Goal: Task Accomplishment & Management: Use online tool/utility

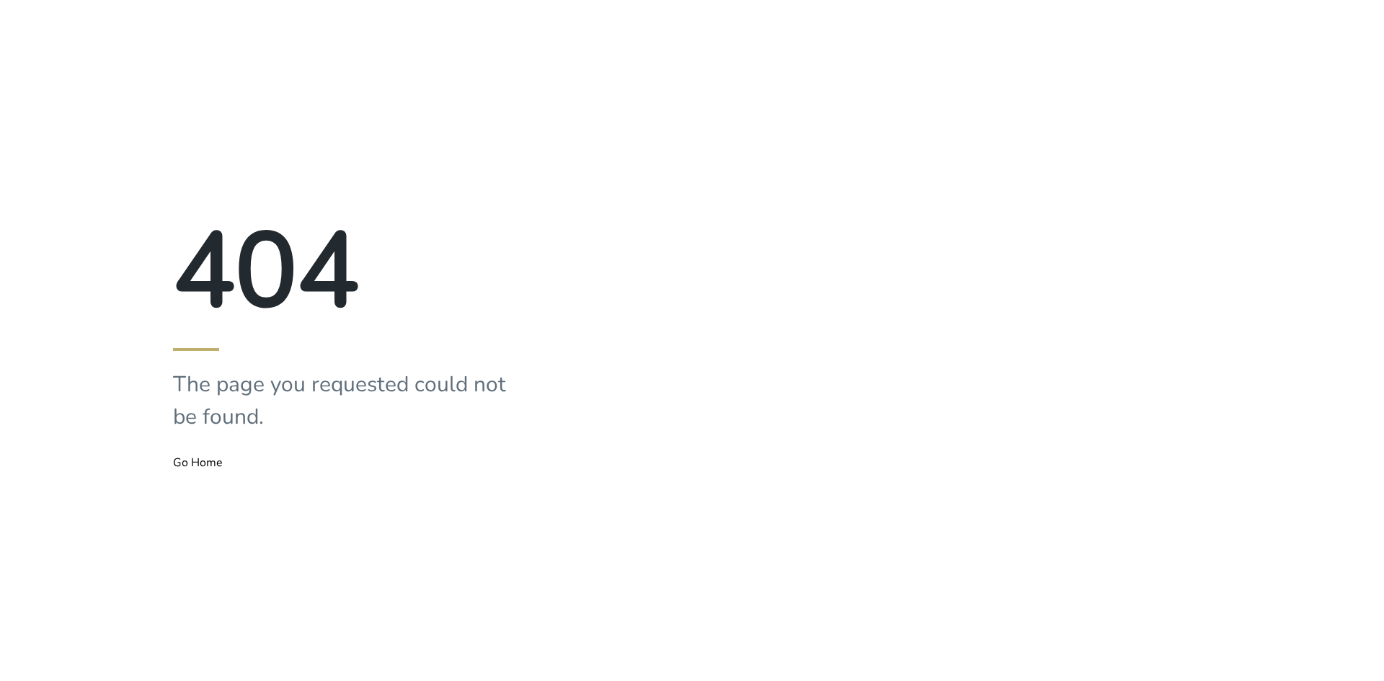
click at [434, 28] on div "404 The page you requested could not be found. Go Home" at bounding box center [346, 340] width 692 height 681
click at [487, 112] on div "404 The page you requested could not be found. Go Home" at bounding box center [346, 340] width 692 height 681
click at [223, 469] on button "Go Home" at bounding box center [198, 462] width 50 height 13
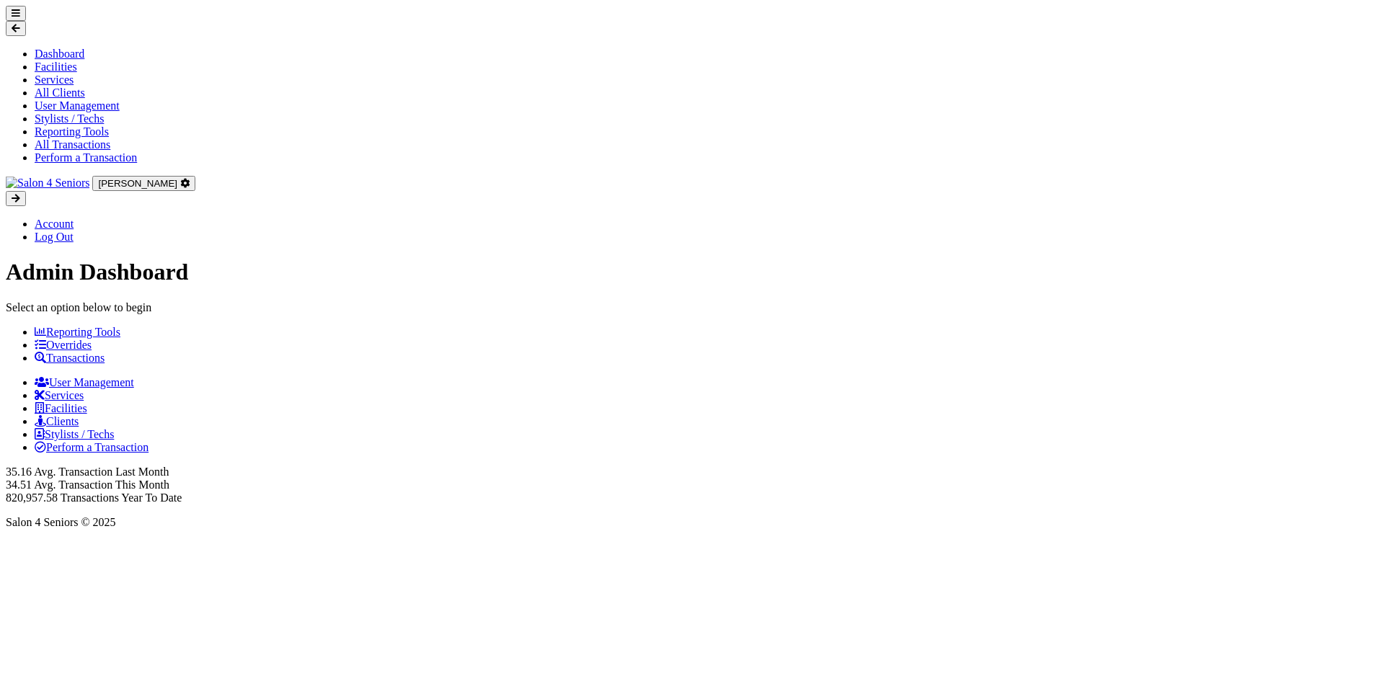
click at [104, 352] on link "Transactions" at bounding box center [70, 358] width 70 height 12
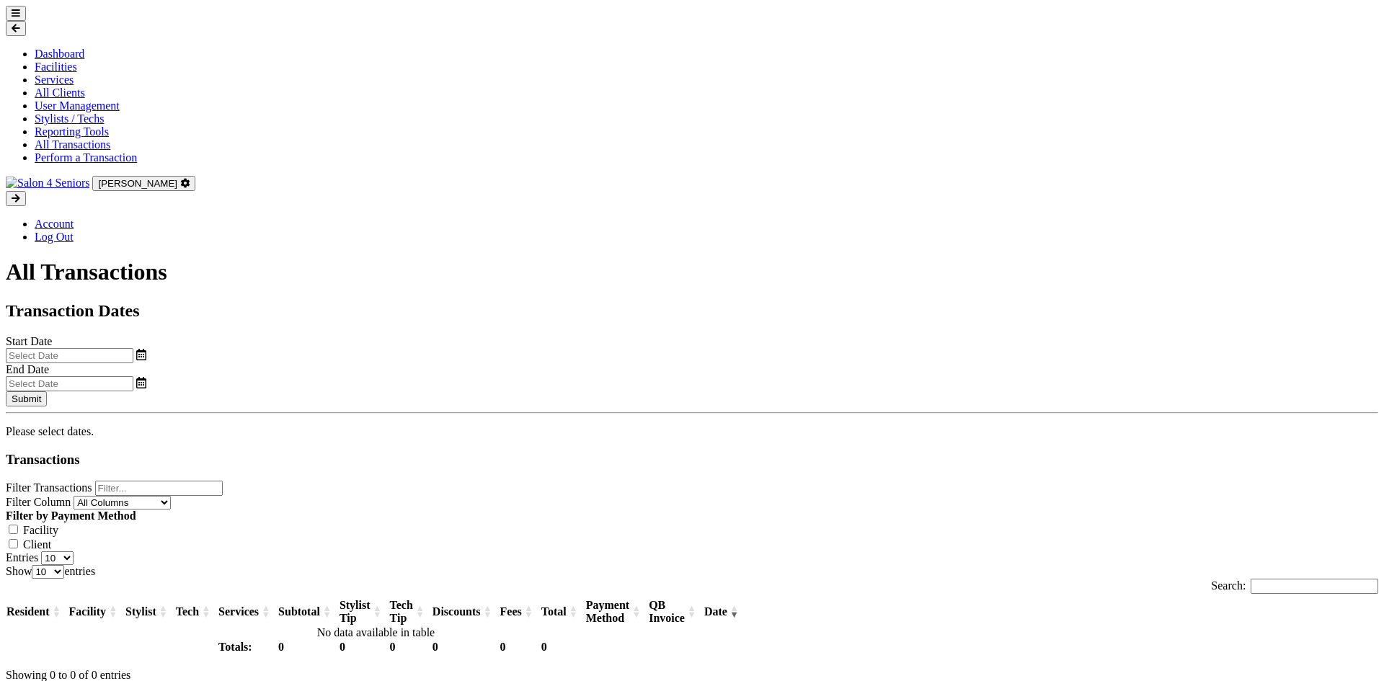
click at [133, 348] on input "text" at bounding box center [70, 355] width 128 height 15
click at [185, 313] on span "1" at bounding box center [192, 302] width 28 height 28
type input "09/01/2025"
click at [133, 376] on input "text" at bounding box center [70, 383] width 128 height 15
click at [825, 307] on span "5" at bounding box center [833, 302] width 28 height 28
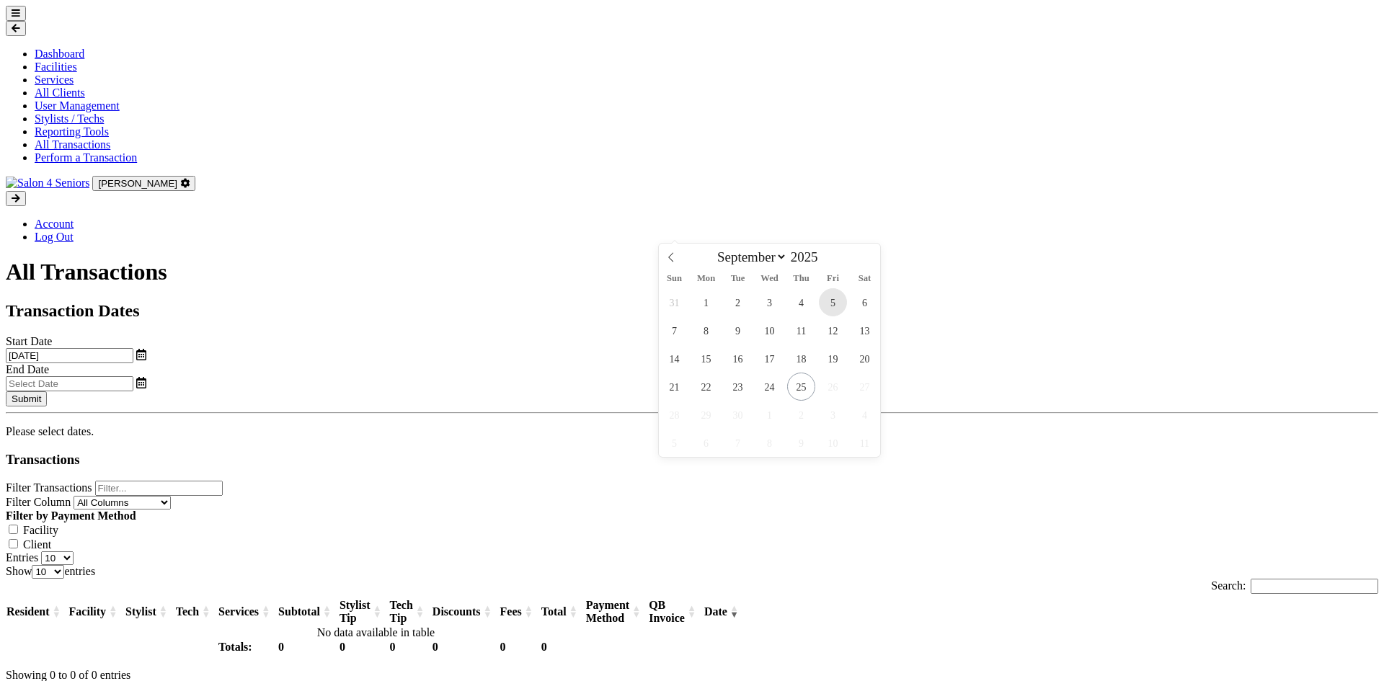
type input "09/05/2025"
click at [47, 391] on button "Submit" at bounding box center [26, 398] width 41 height 15
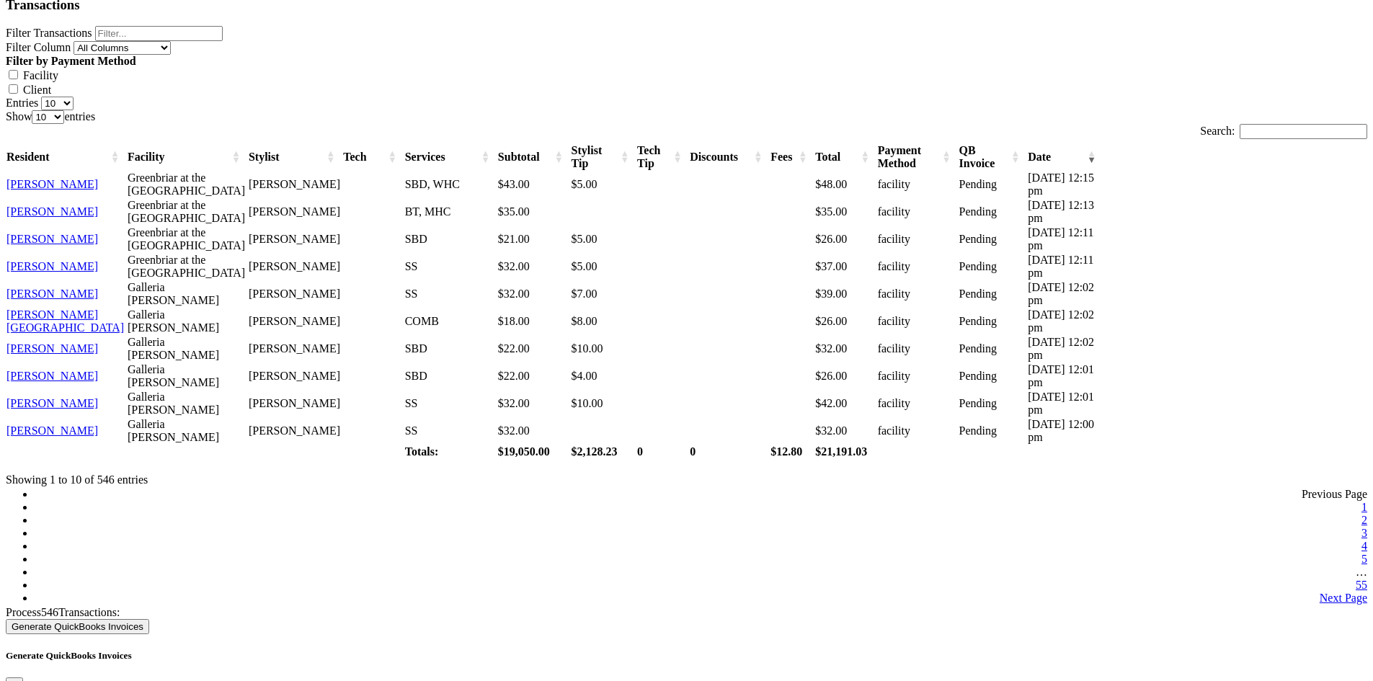
scroll to position [455, 0]
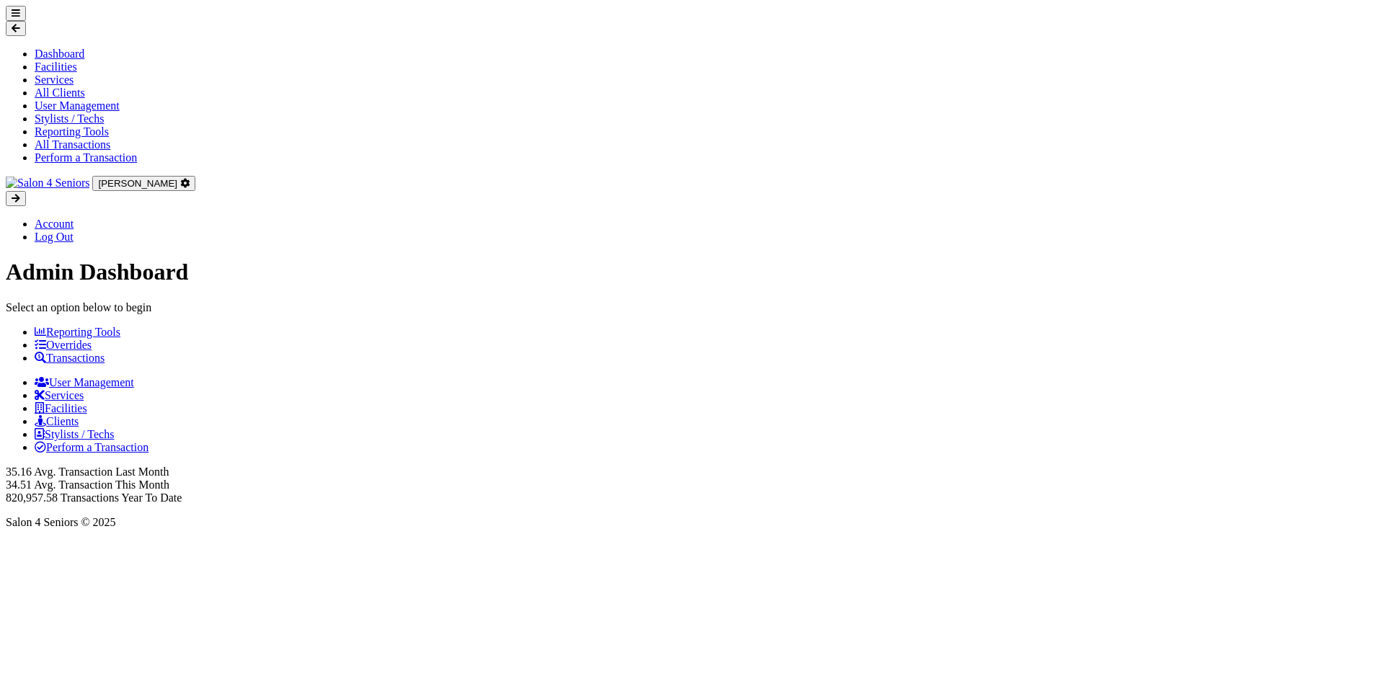
click at [46, 352] on icon at bounding box center [41, 358] width 12 height 12
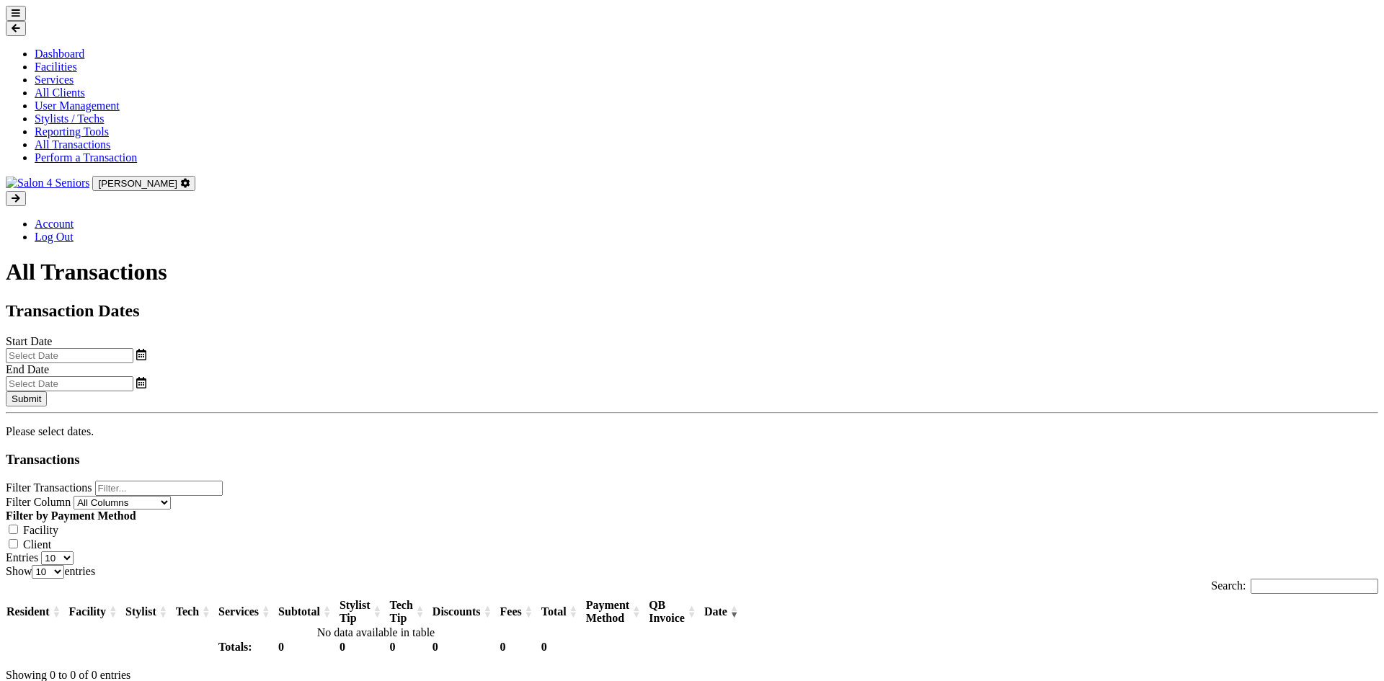
click at [133, 348] on input "text" at bounding box center [70, 355] width 128 height 15
click at [202, 297] on span "1" at bounding box center [192, 302] width 28 height 28
click at [133, 348] on input "[DATE]" at bounding box center [70, 355] width 128 height 15
click at [197, 329] on span "8" at bounding box center [192, 330] width 28 height 28
type input "[DATE]"
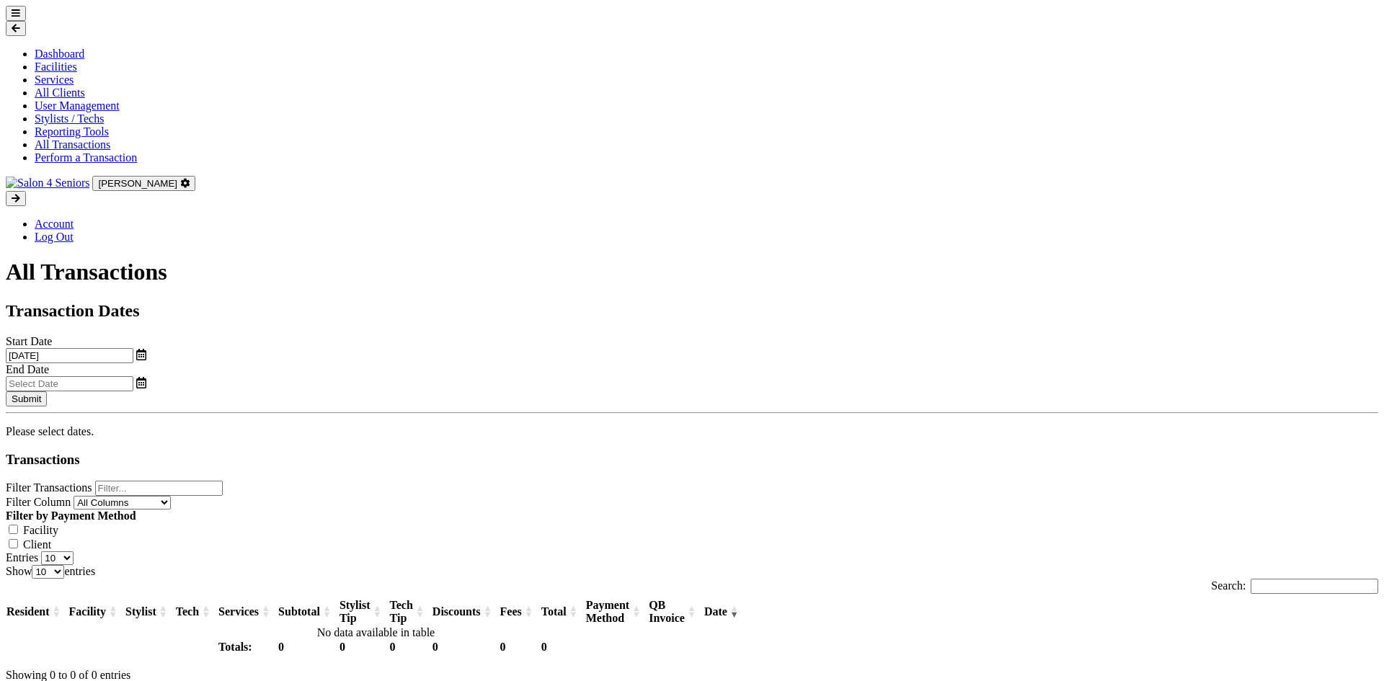
click at [133, 376] on input "text" at bounding box center [70, 383] width 128 height 15
click at [833, 337] on span "12" at bounding box center [833, 330] width 28 height 28
type input "[DATE]"
click at [47, 391] on button "Submit" at bounding box center [26, 398] width 41 height 15
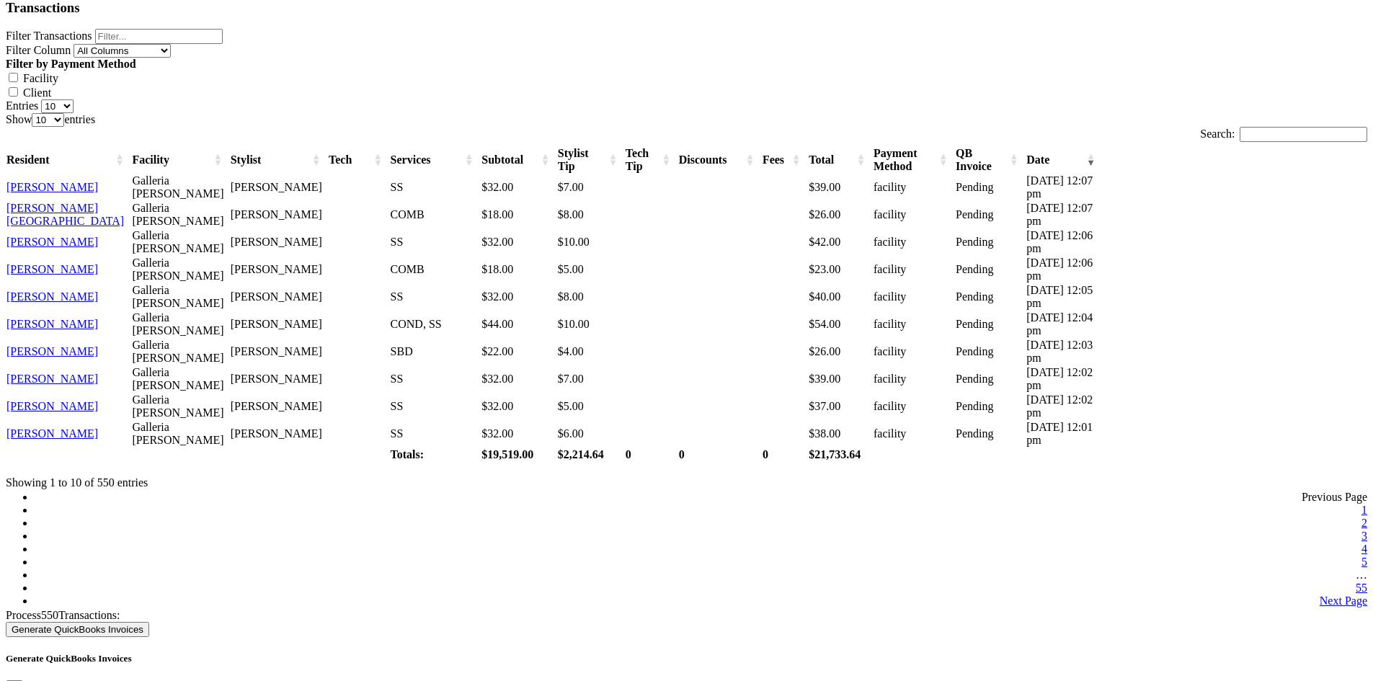
scroll to position [455, 0]
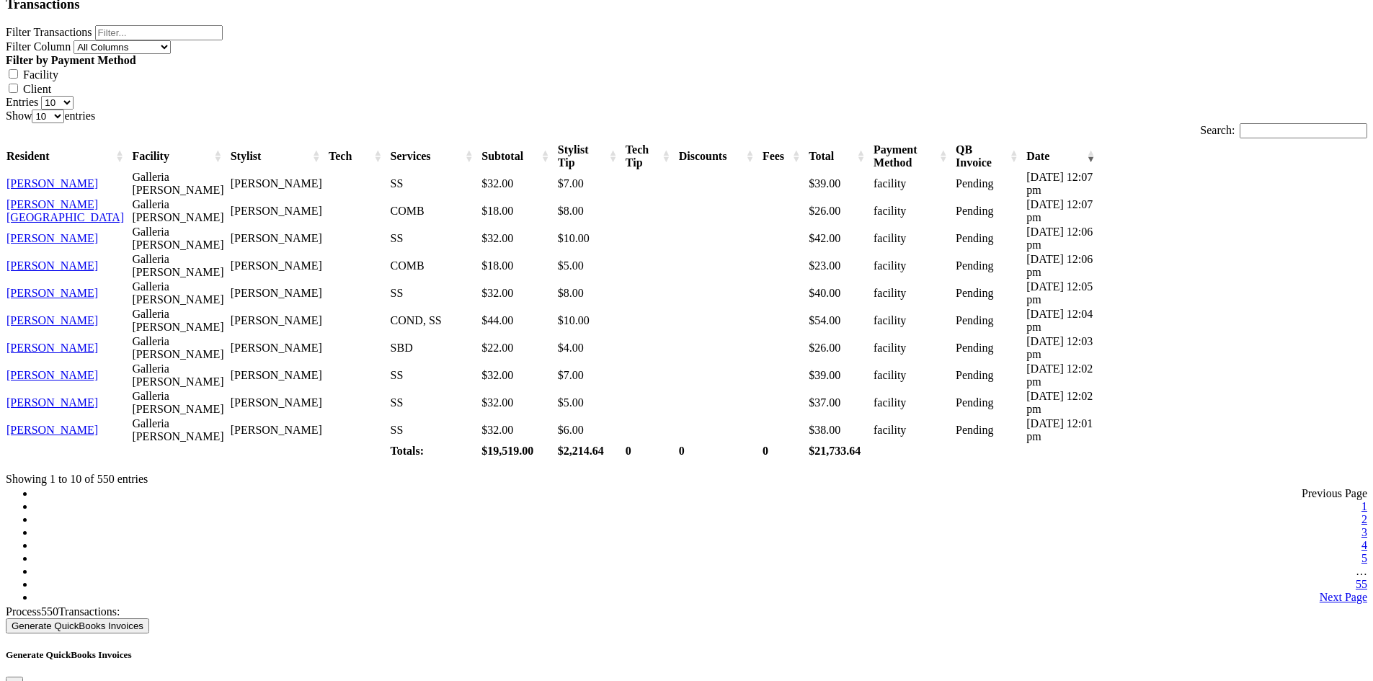
click at [1306, 197] on div "Dashboard Facilities Services All Clients User Management Stylists / Techs Repo…" at bounding box center [686, 256] width 1361 height 1413
